Goal: Task Accomplishment & Management: Use online tool/utility

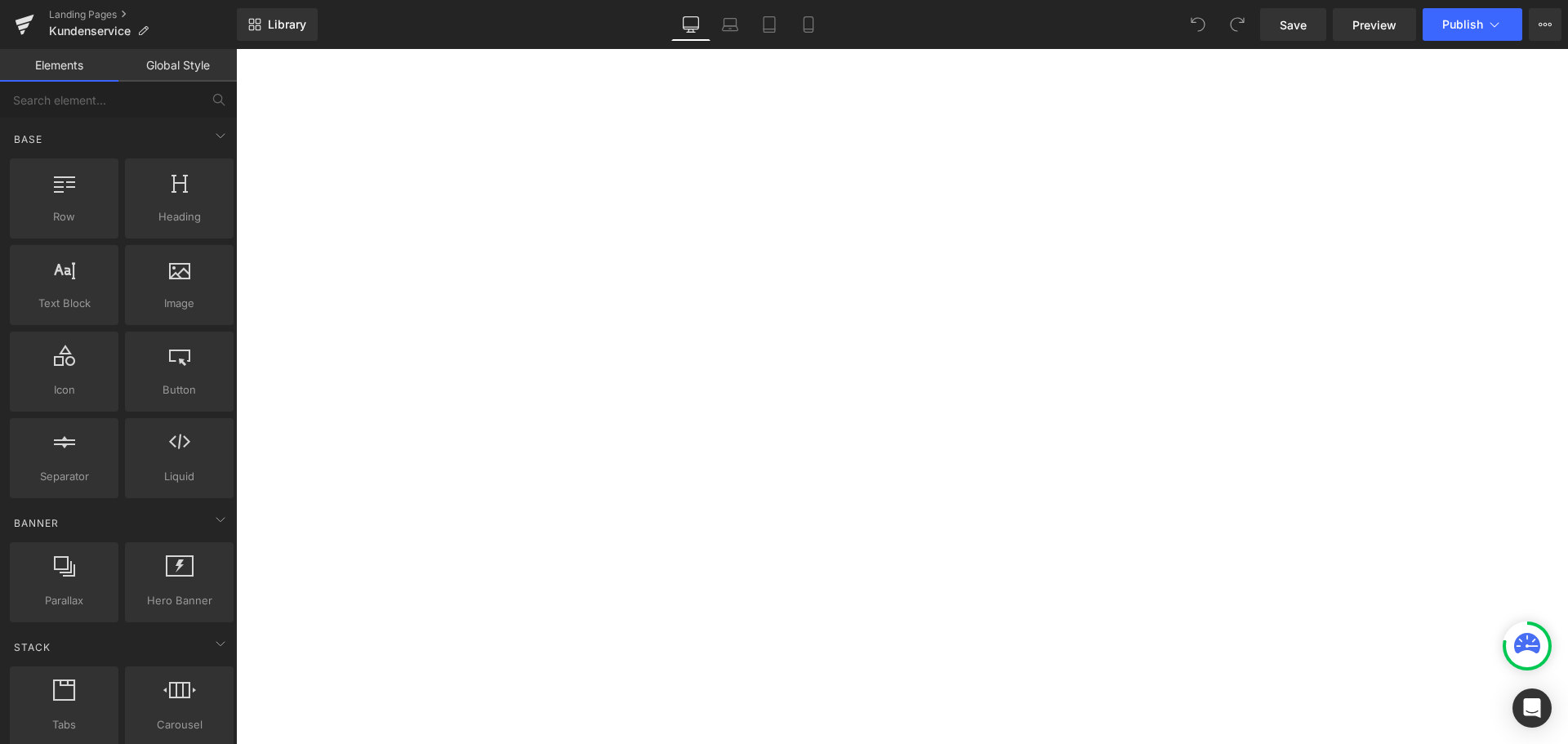
scroll to position [816, 0]
click at [236, 49] on button "button" at bounding box center [236, 49] width 0 height 0
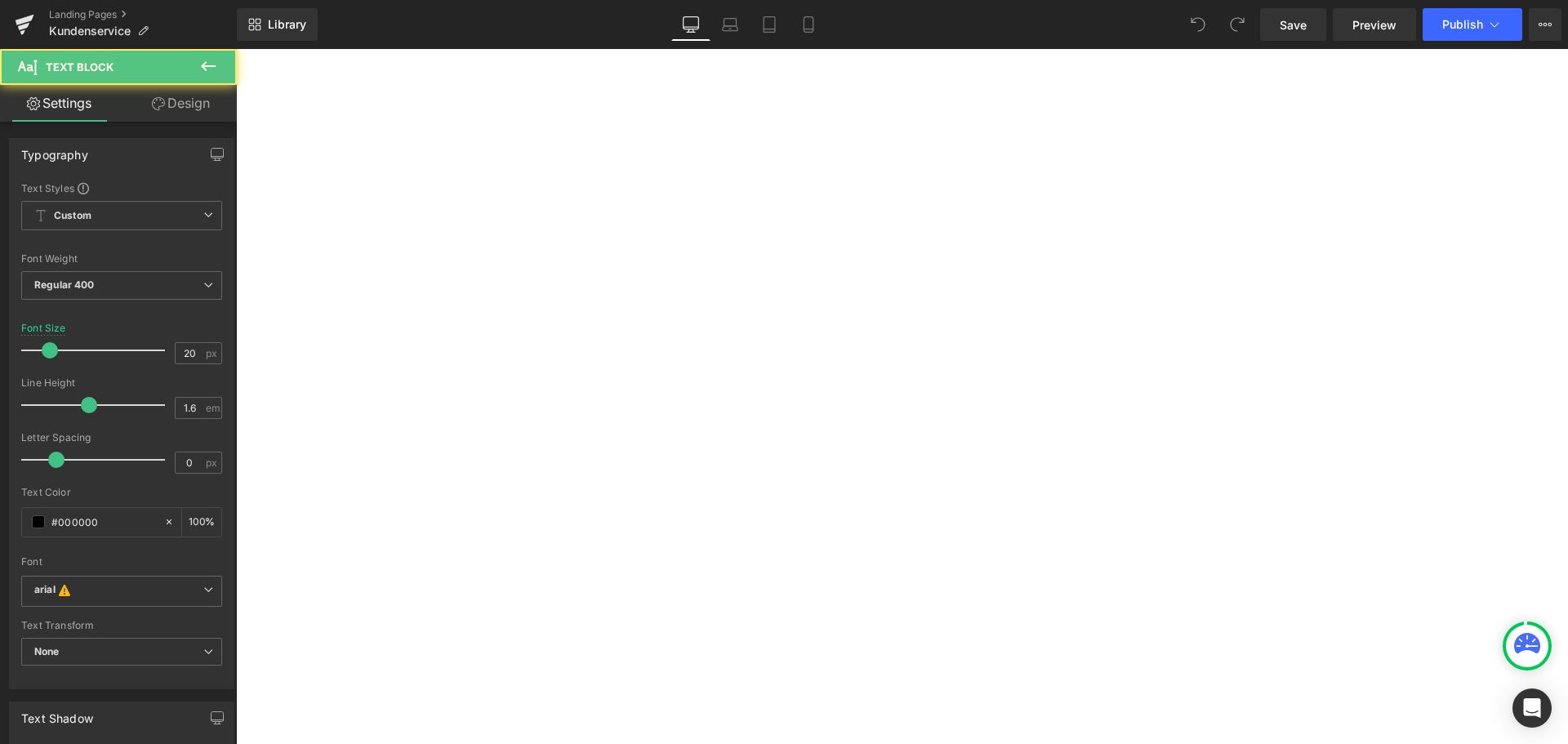
click at [236, 49] on p "Wenn Sie keine E-Mail-Adresse haben, werden Sie an die Shop-Apotheke weitergele…" at bounding box center [236, 49] width 0 height 0
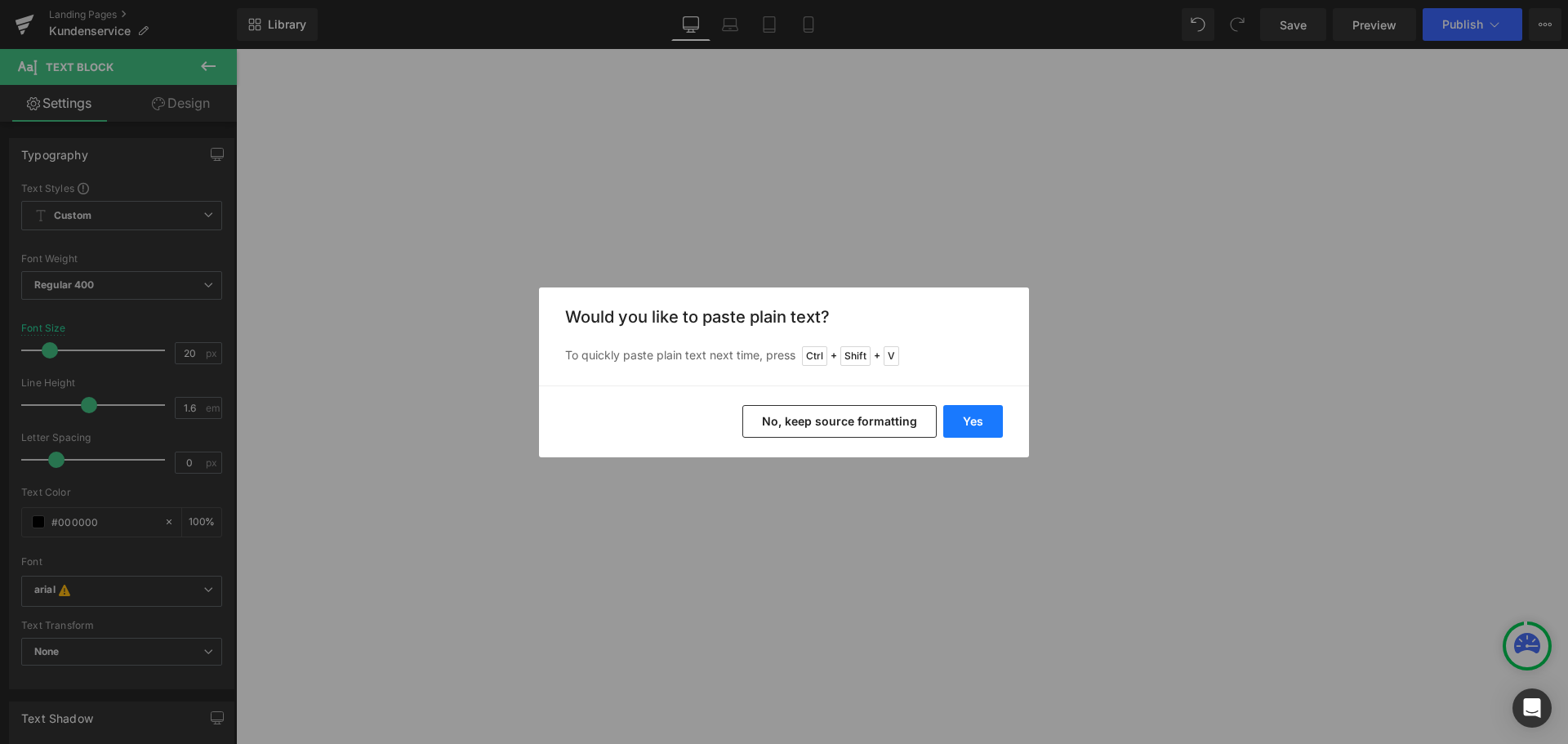
click at [973, 418] on button "Yes" at bounding box center [973, 421] width 60 height 32
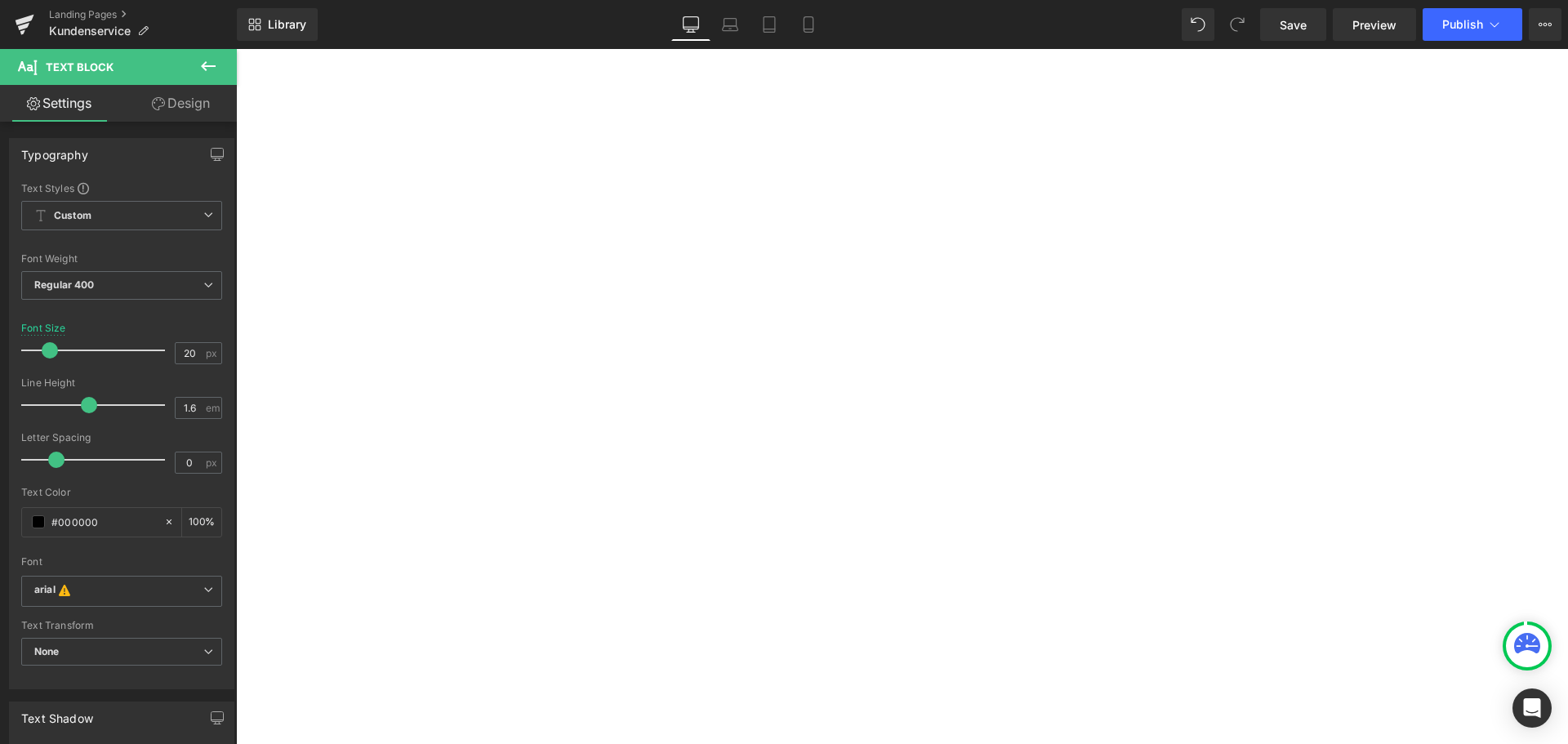
click at [1473, 3] on div "Library Desktop Desktop Laptop Tablet Mobile Save Preview Publish Scheduled Vie…" at bounding box center [902, 24] width 1330 height 49
click at [1472, 14] on button "Publish" at bounding box center [1472, 24] width 100 height 32
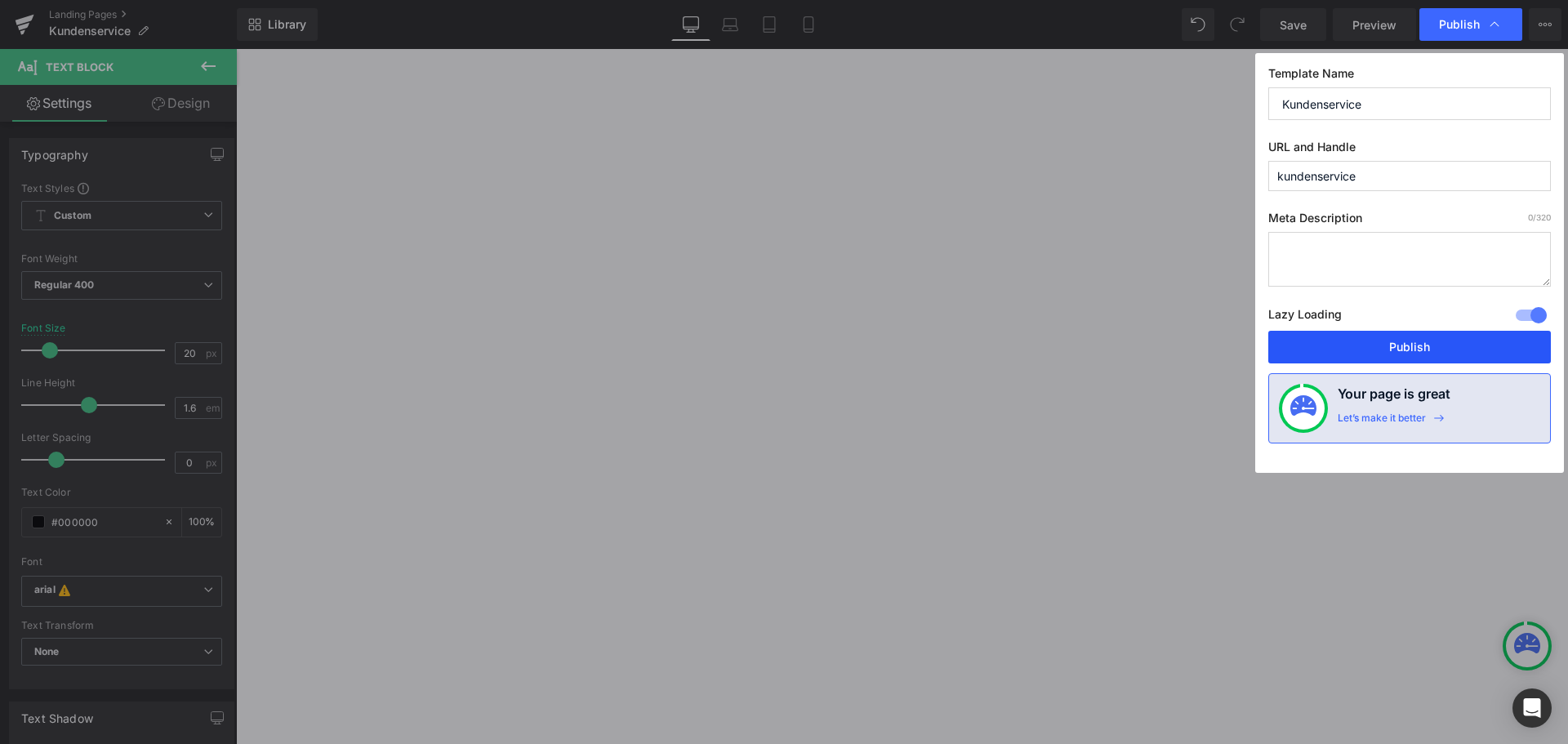
click at [1414, 352] on button "Publish" at bounding box center [1409, 346] width 282 height 32
